Goal: Task Accomplishment & Management: Manage account settings

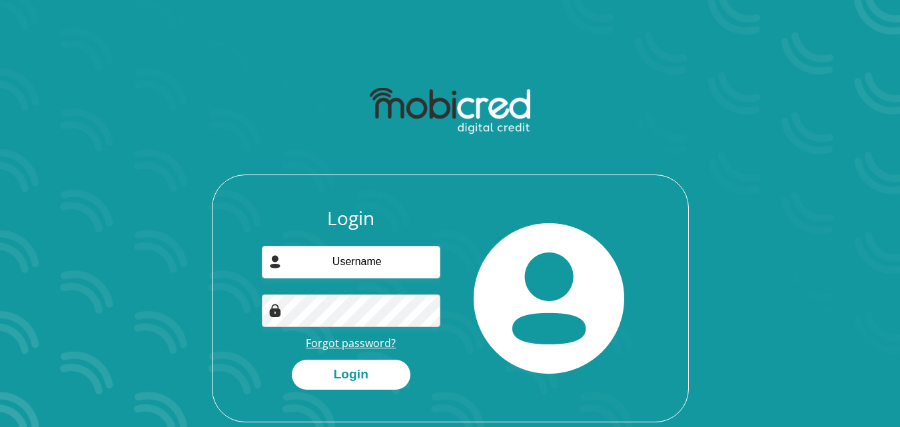
click at [353, 346] on link "Forgot password?" at bounding box center [351, 343] width 90 height 15
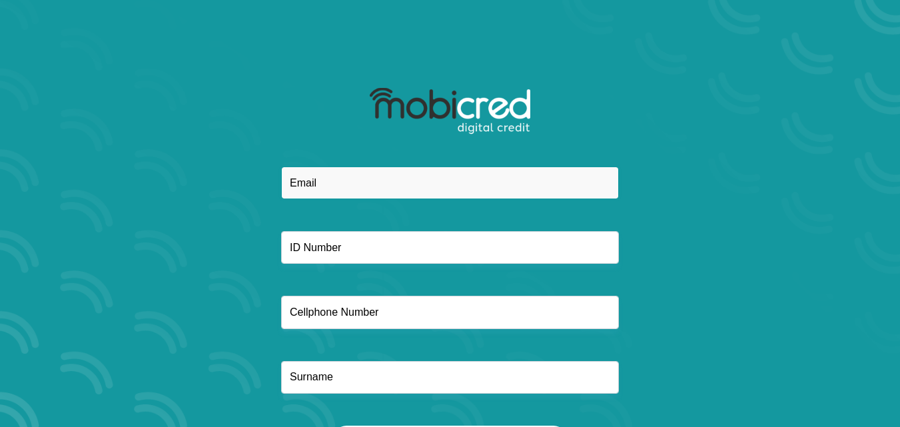
click at [366, 179] on input "email" at bounding box center [450, 183] width 338 height 33
type input "[EMAIL_ADDRESS][DOMAIN_NAME]"
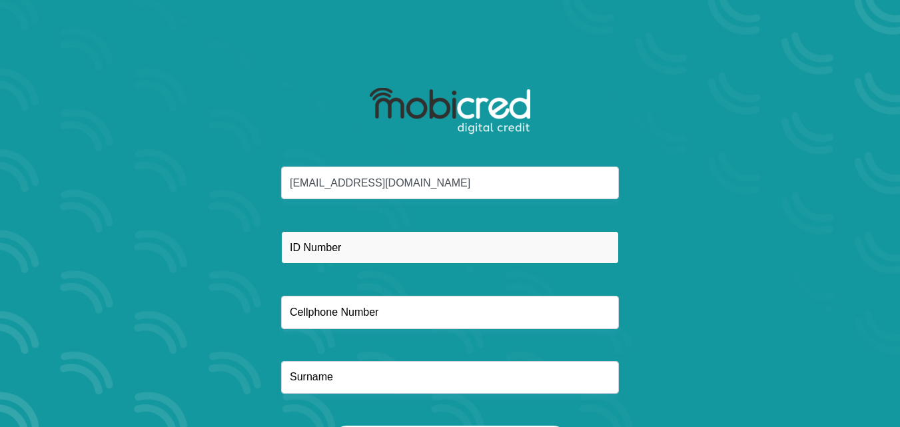
click at [296, 252] on input "text" at bounding box center [450, 247] width 338 height 33
type input "8504240067085"
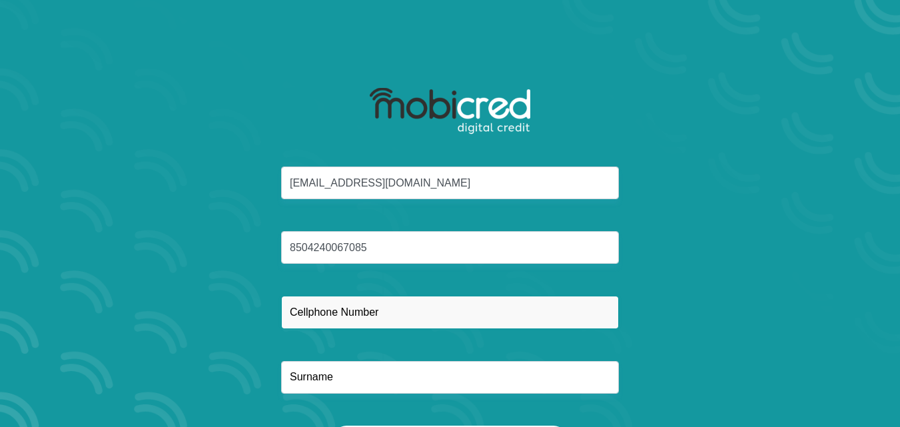
click at [318, 314] on input "text" at bounding box center [450, 312] width 338 height 33
type input "0649001178"
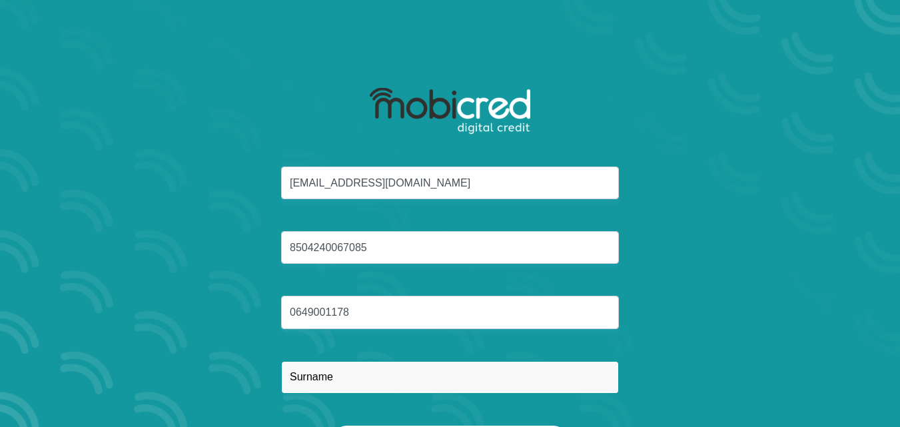
click at [312, 383] on input "text" at bounding box center [450, 377] width 338 height 33
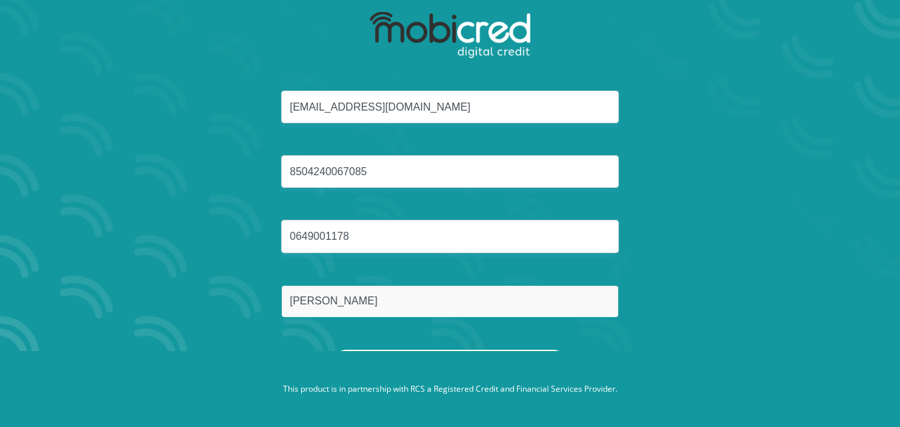
type input "Nelson"
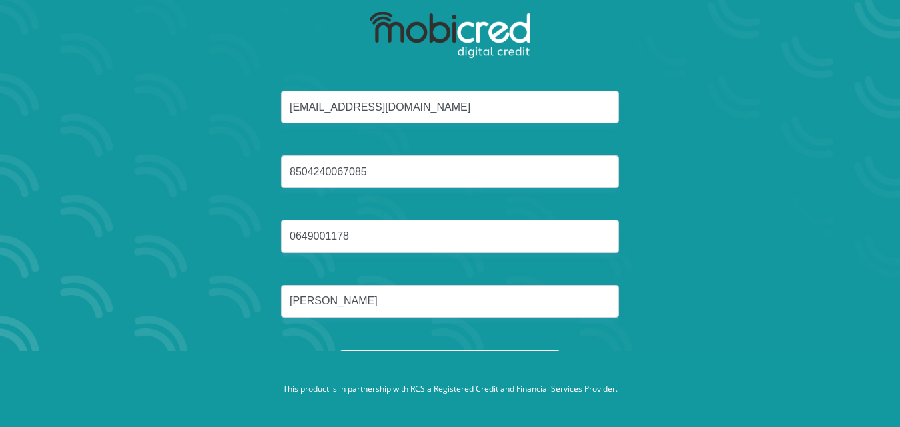
click at [494, 350] on button "Reset Password" at bounding box center [450, 365] width 236 height 30
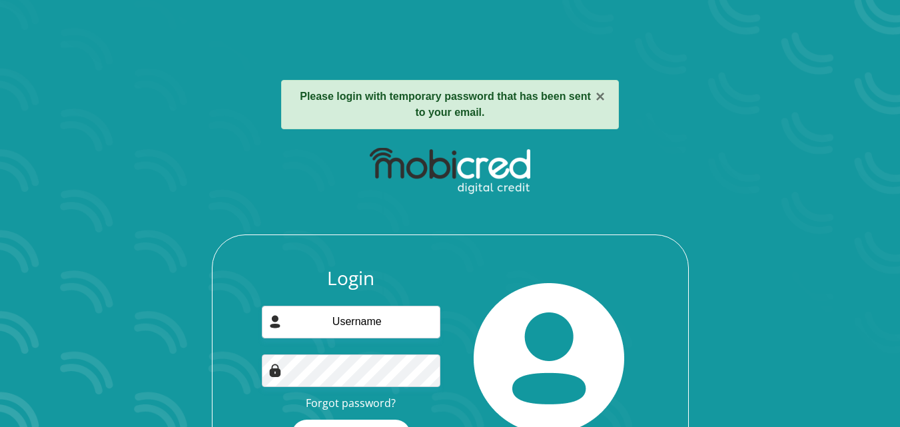
scroll to position [58, 0]
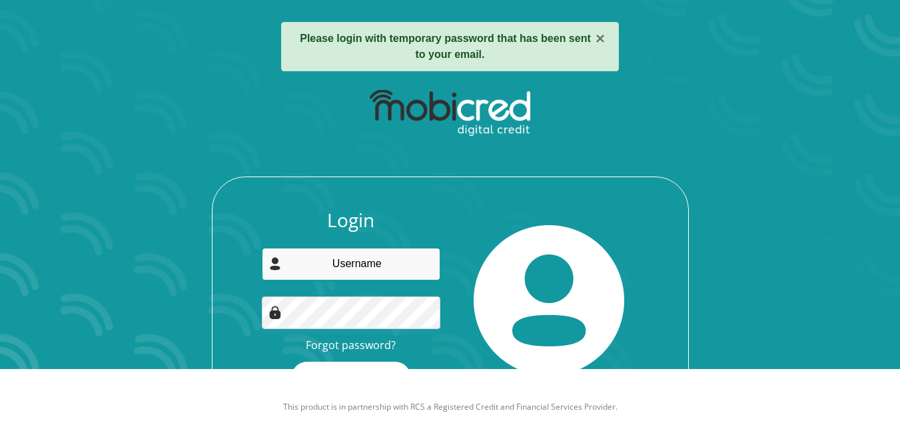
click at [372, 262] on input "email" at bounding box center [351, 264] width 179 height 33
type input "[EMAIL_ADDRESS][DOMAIN_NAME]"
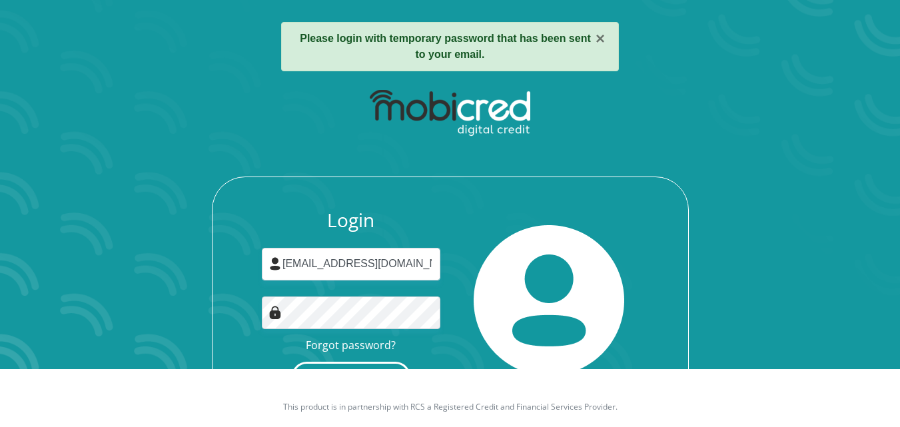
click at [314, 363] on button "Login" at bounding box center [351, 377] width 119 height 30
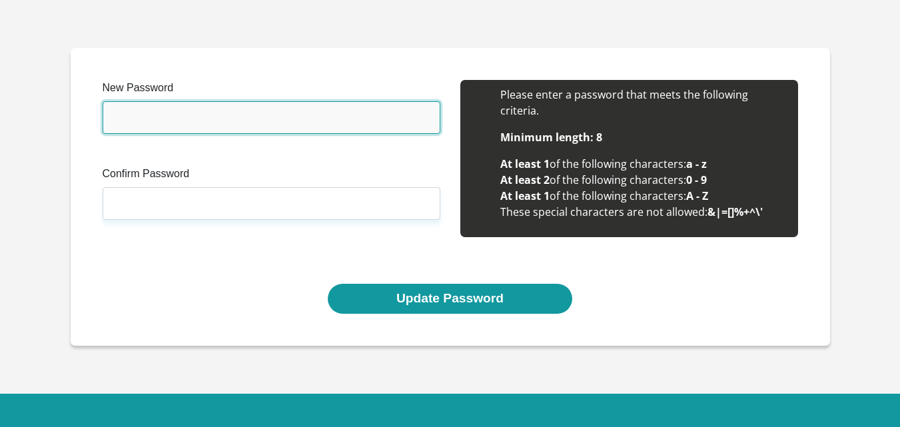
click at [256, 123] on input "New Password" at bounding box center [272, 117] width 338 height 33
type input "payingOFF2025"
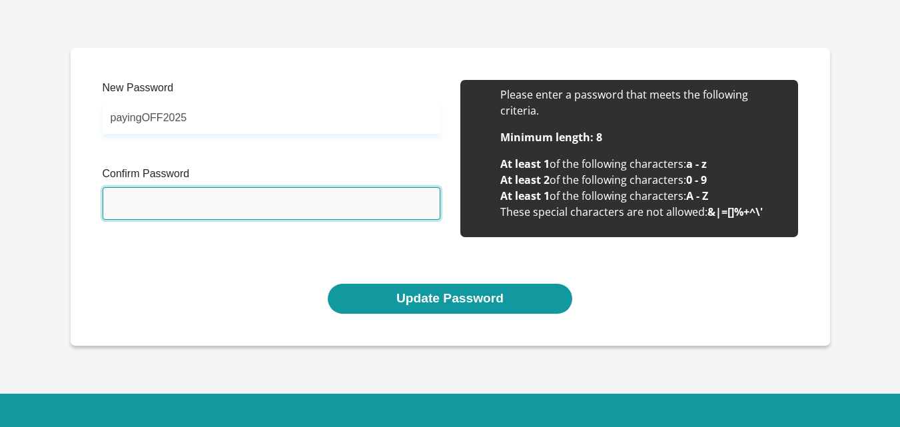
click at [207, 205] on input "Confirm Password" at bounding box center [272, 203] width 338 height 33
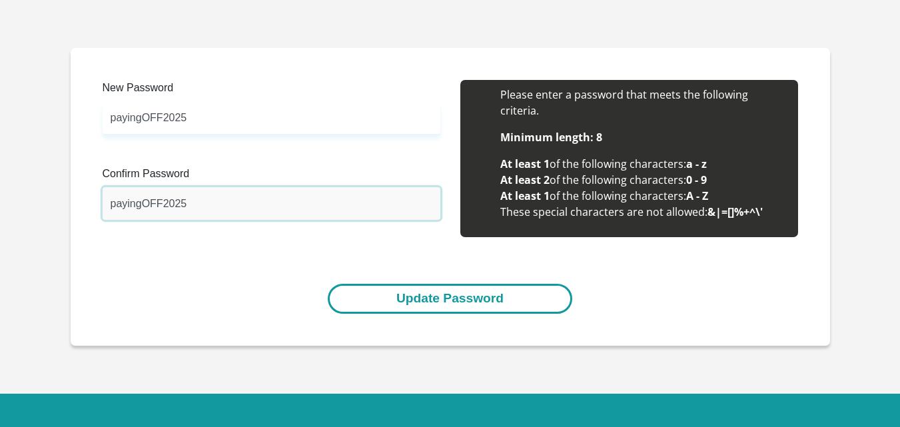
type input "payingOFF2025"
click at [432, 306] on button "Update Password" at bounding box center [450, 299] width 244 height 30
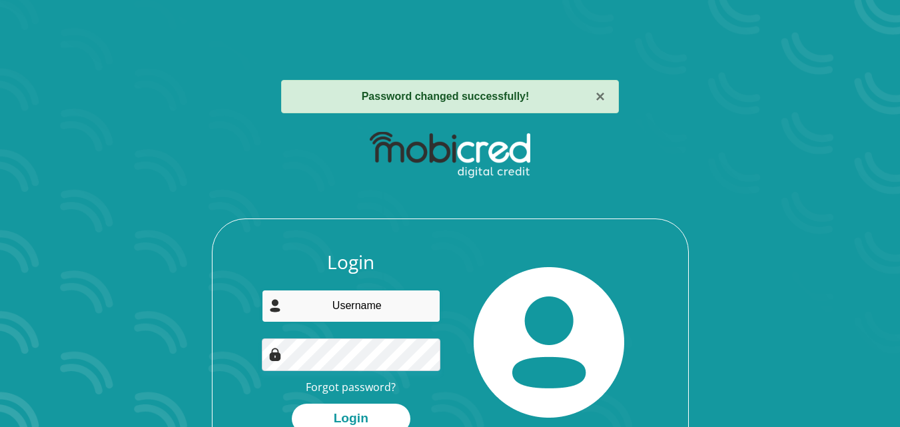
click at [365, 300] on input "email" at bounding box center [351, 306] width 179 height 33
type input "danikerernnelson@gmail.com"
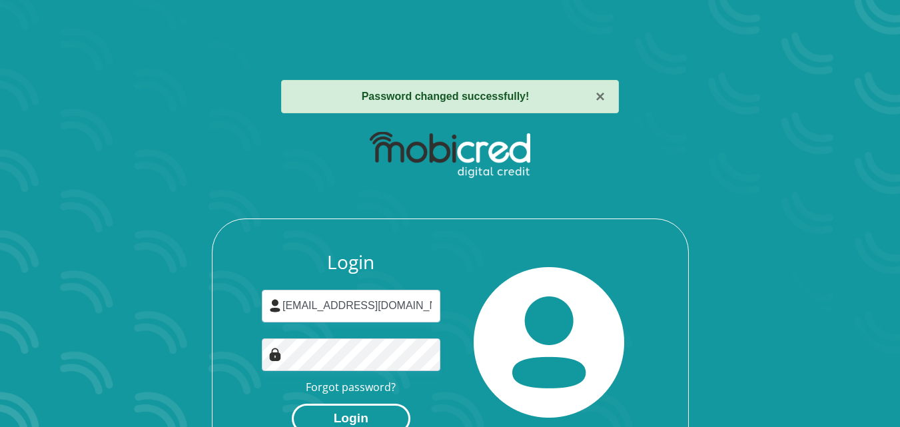
click at [350, 412] on button "Login" at bounding box center [351, 419] width 119 height 30
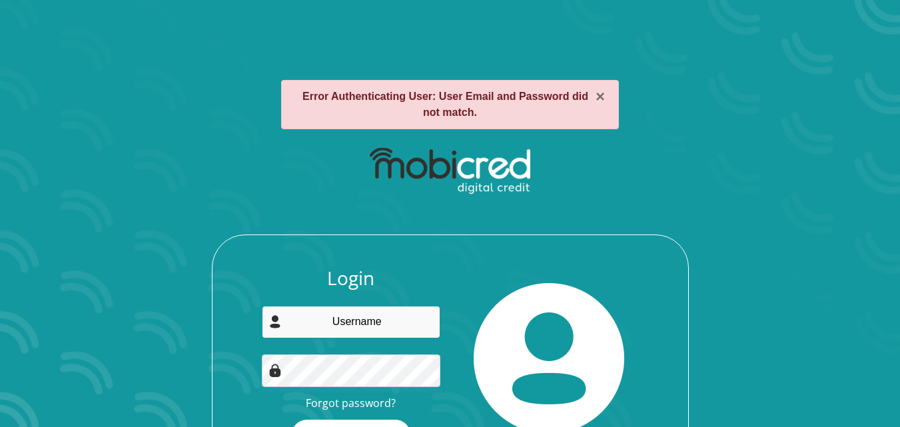
click at [365, 318] on input "email" at bounding box center [351, 322] width 179 height 33
type input "[EMAIL_ADDRESS][DOMAIN_NAME]"
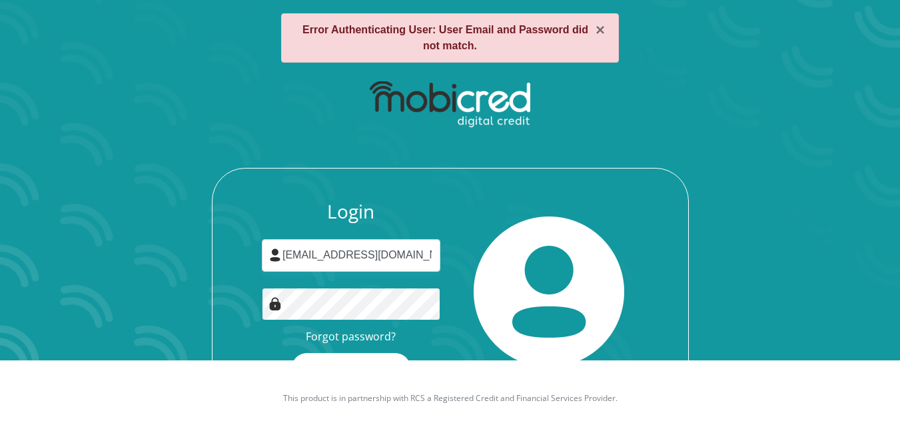
scroll to position [87, 0]
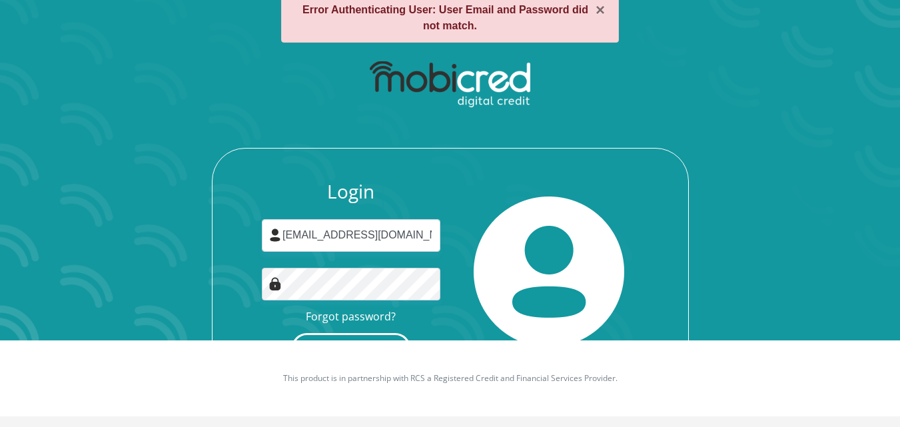
click at [340, 338] on button "Login" at bounding box center [351, 348] width 119 height 30
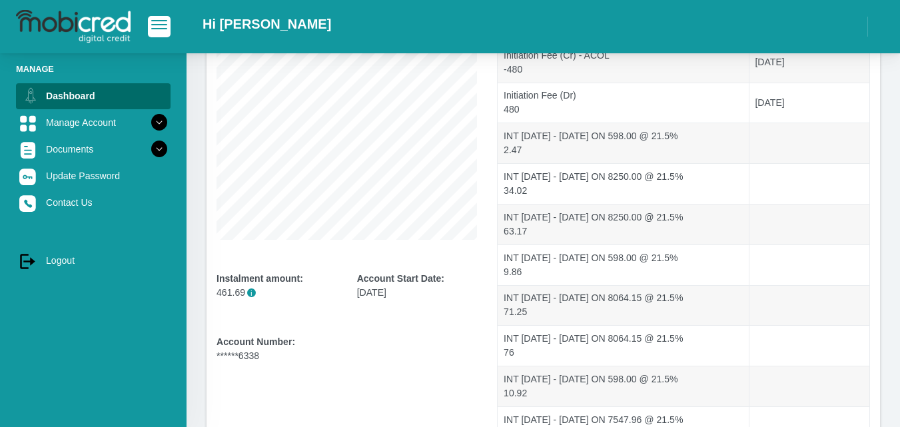
scroll to position [169, 0]
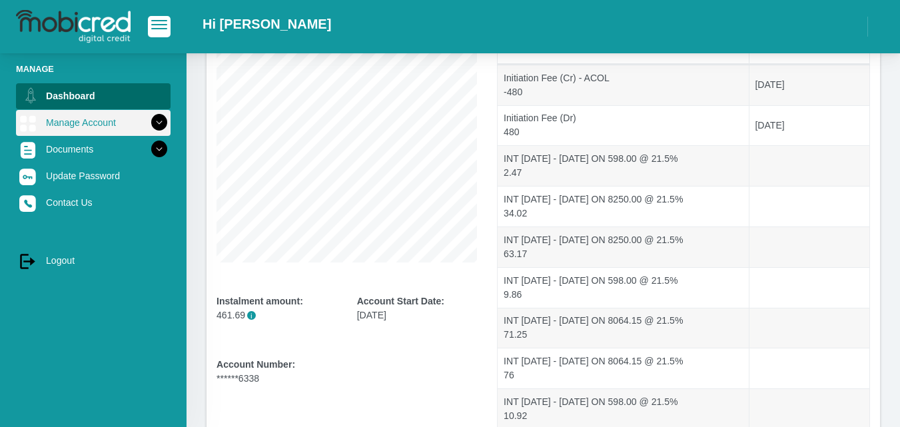
click at [150, 125] on icon at bounding box center [159, 122] width 23 height 23
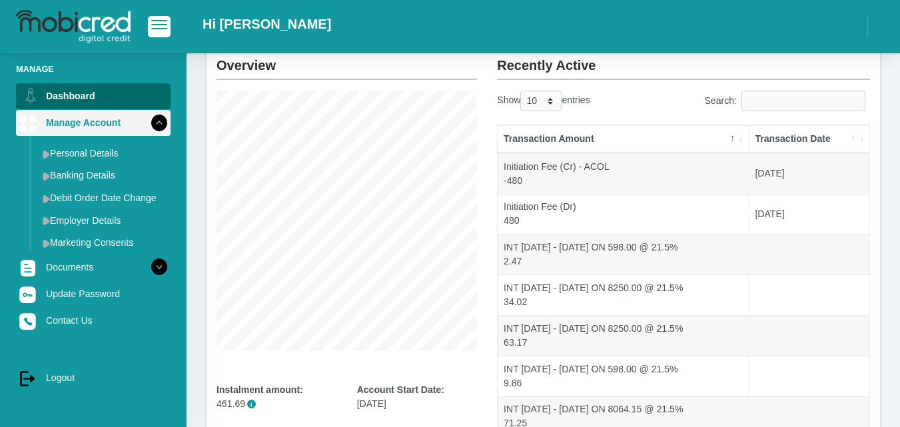
scroll to position [0, 0]
